Goal: Feedback & Contribution: Leave review/rating

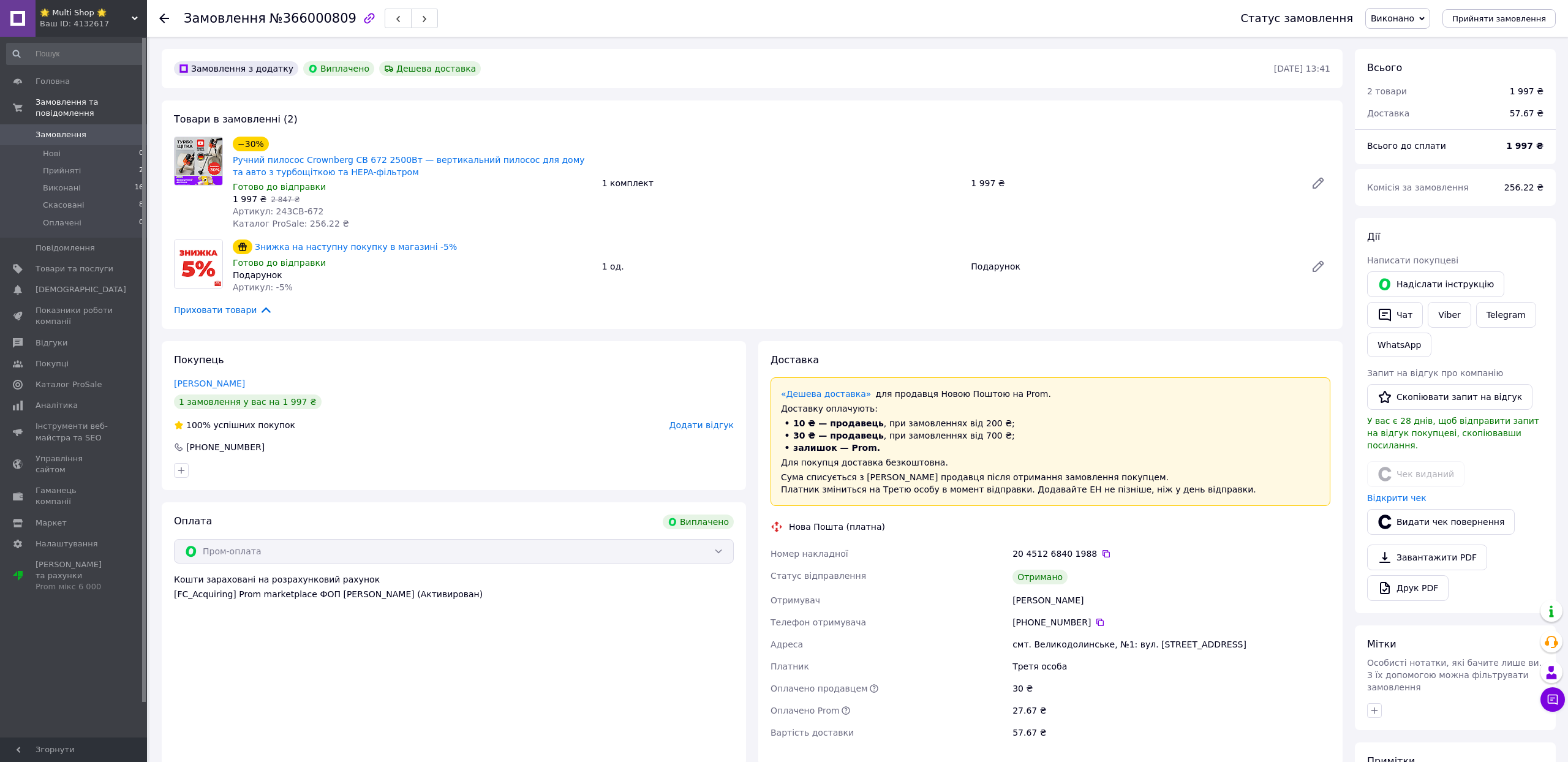
scroll to position [142, 0]
click at [671, 453] on div "[PHONE_NUMBER]" at bounding box center [454, 447] width 563 height 12
click at [680, 430] on span "Додати відгук" at bounding box center [702, 425] width 64 height 10
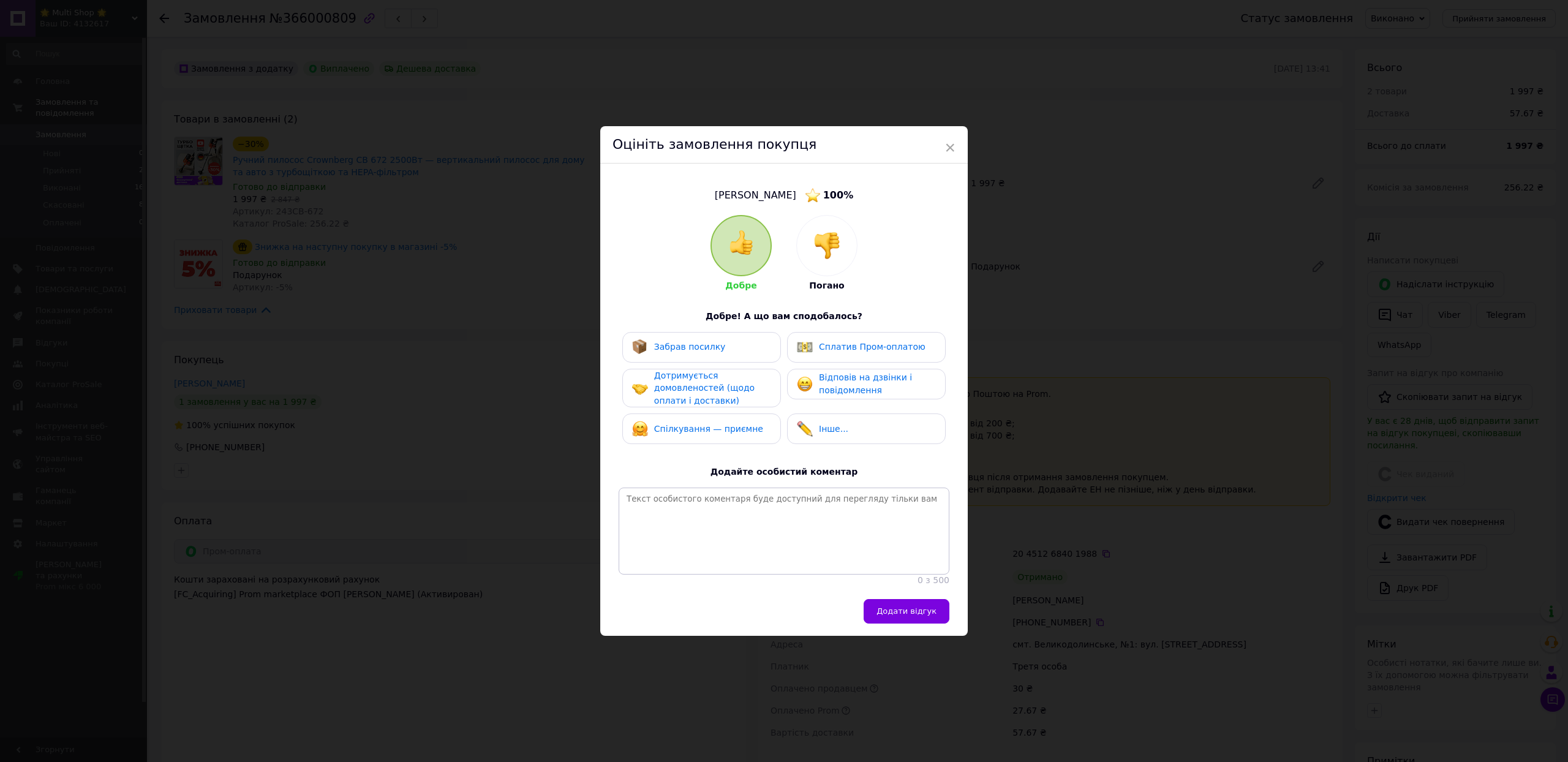
click at [681, 342] on span "Забрав посилку" at bounding box center [690, 346] width 72 height 10
click at [702, 385] on span "Дотримується домовленостей (щодо оплати і доставки)" at bounding box center [704, 387] width 100 height 35
click at [702, 424] on span "Спілкування — приємне" at bounding box center [709, 429] width 109 height 10
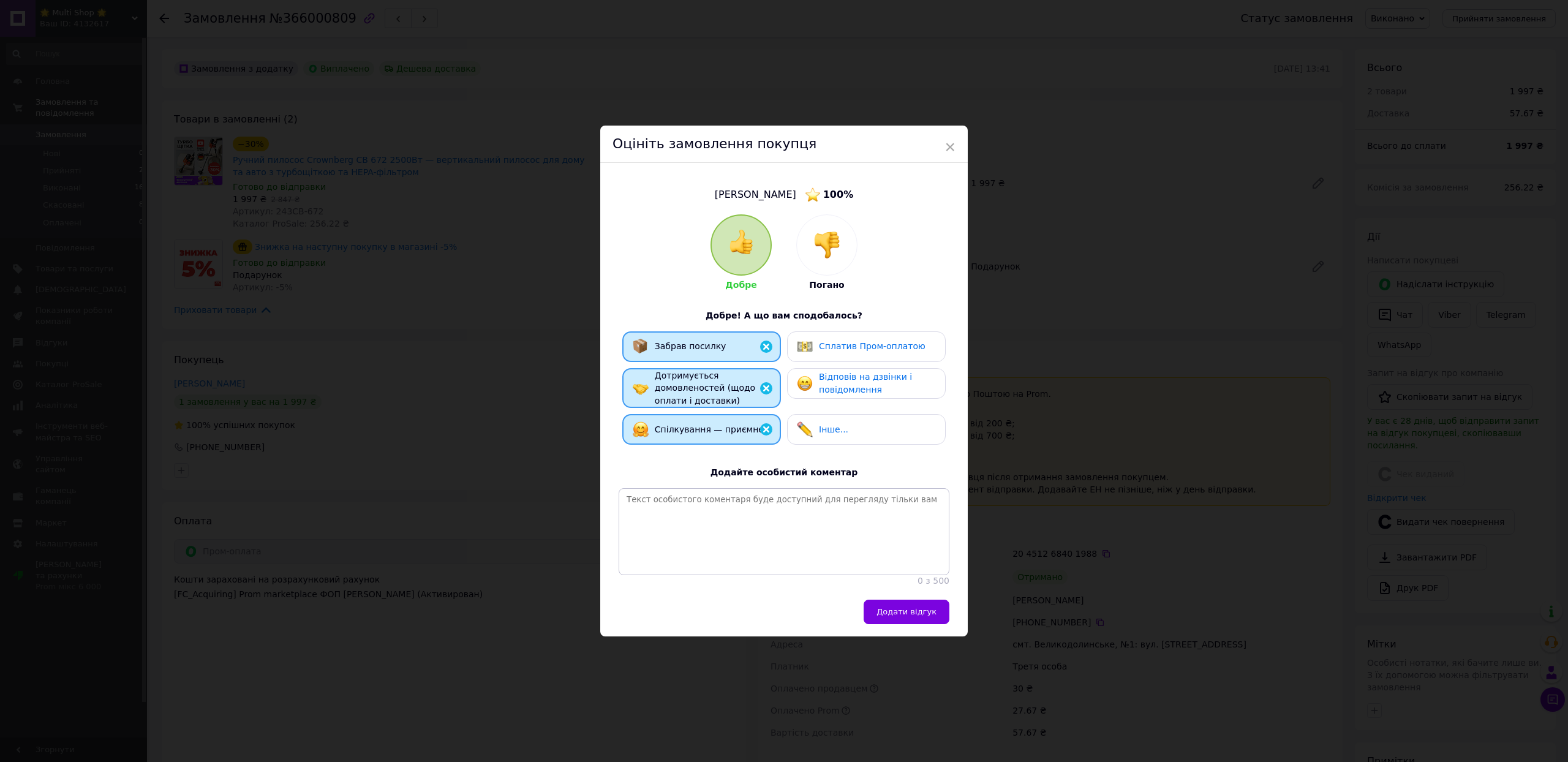
click at [820, 372] on span "Відповів на дзвінки і повідомлення" at bounding box center [865, 383] width 93 height 23
click at [823, 341] on span "Сплатив Пром-оплатою" at bounding box center [872, 346] width 107 height 10
click at [702, 519] on textarea at bounding box center [784, 531] width 331 height 87
paste textarea "Дякуємо за ваше замовлення! 💙 [PERSON_NAME] дуже важливо знати вашу думку — це …"
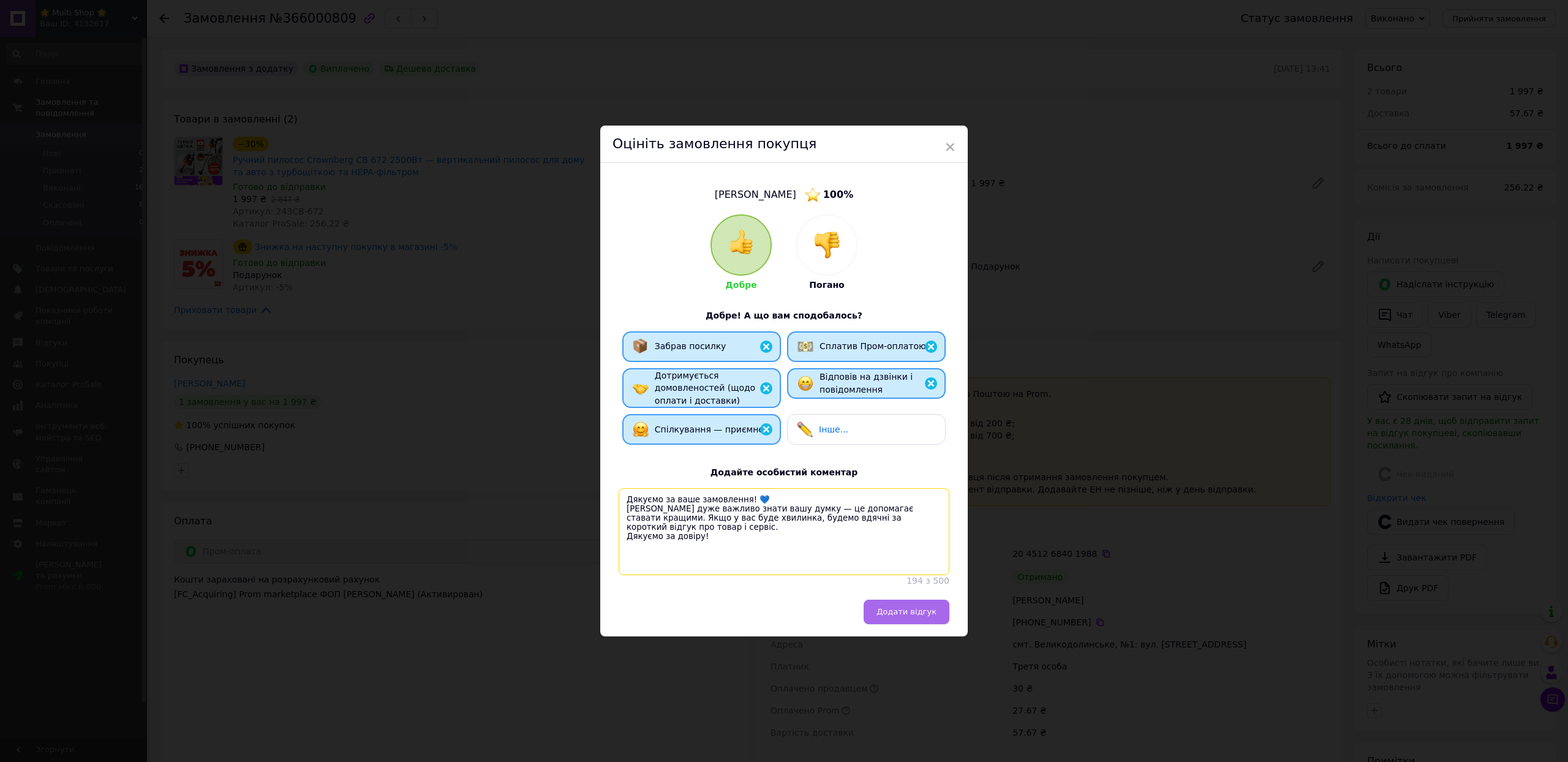
type textarea "Дякуємо за ваше замовлення! 💙 [PERSON_NAME] дуже важливо знати вашу думку — це …"
click at [876, 616] on span "Додати відгук" at bounding box center [906, 611] width 60 height 9
